Goal: Browse casually

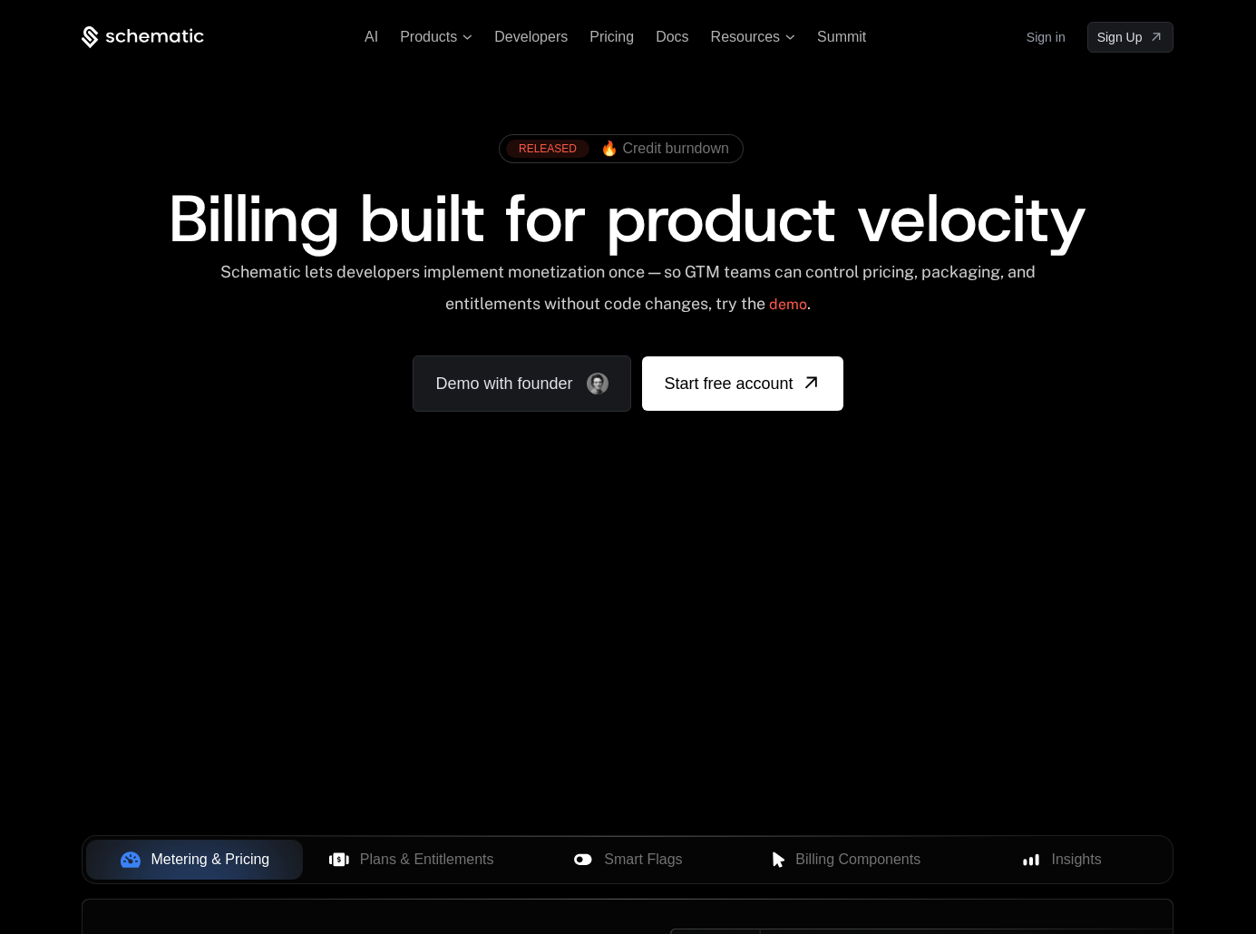
click at [1101, 462] on div "RELEASED 🔥 Credit burndown Billing built for product velocity Schematic lets de…" at bounding box center [627, 269] width 1179 height 432
